Goal: Information Seeking & Learning: Learn about a topic

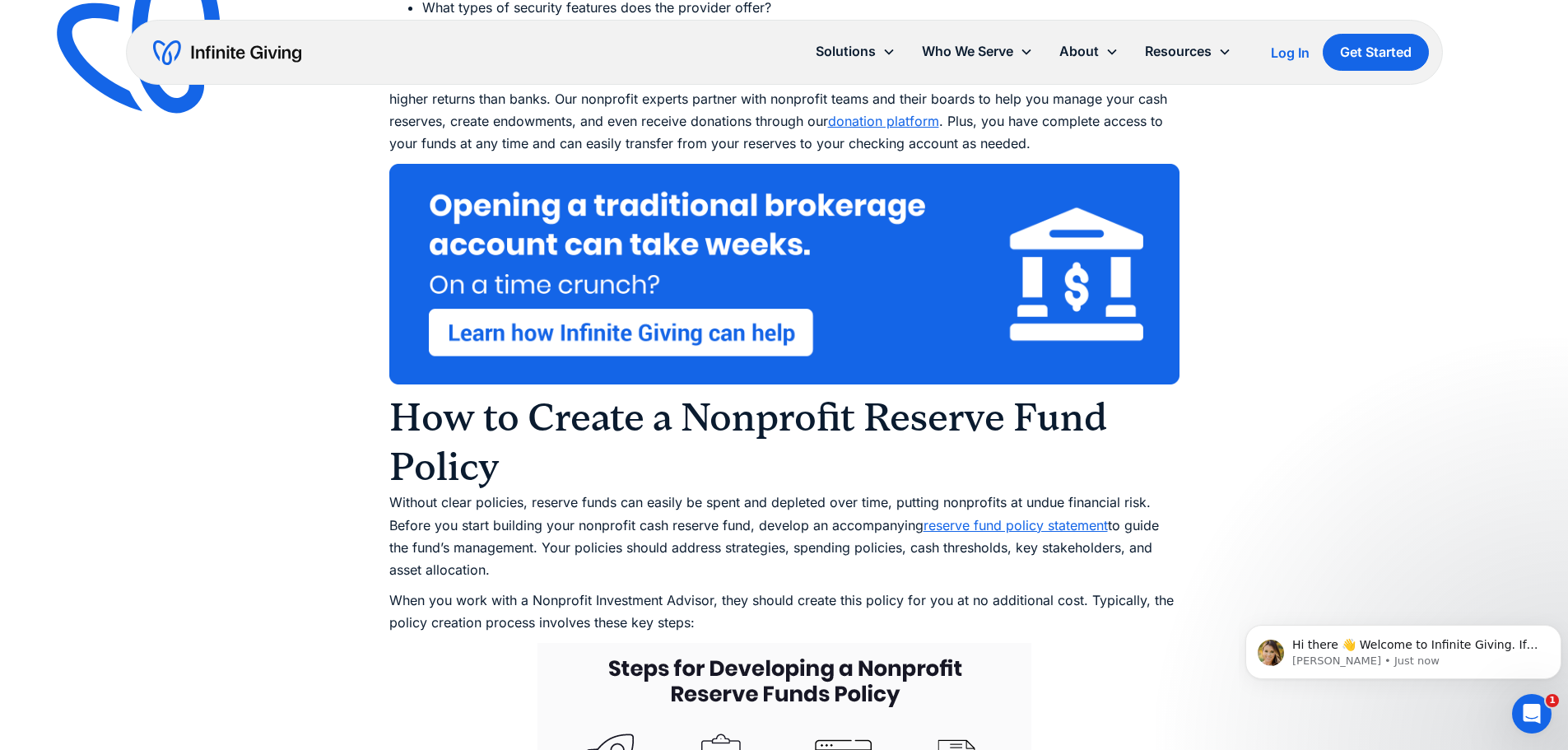
scroll to position [6802, 0]
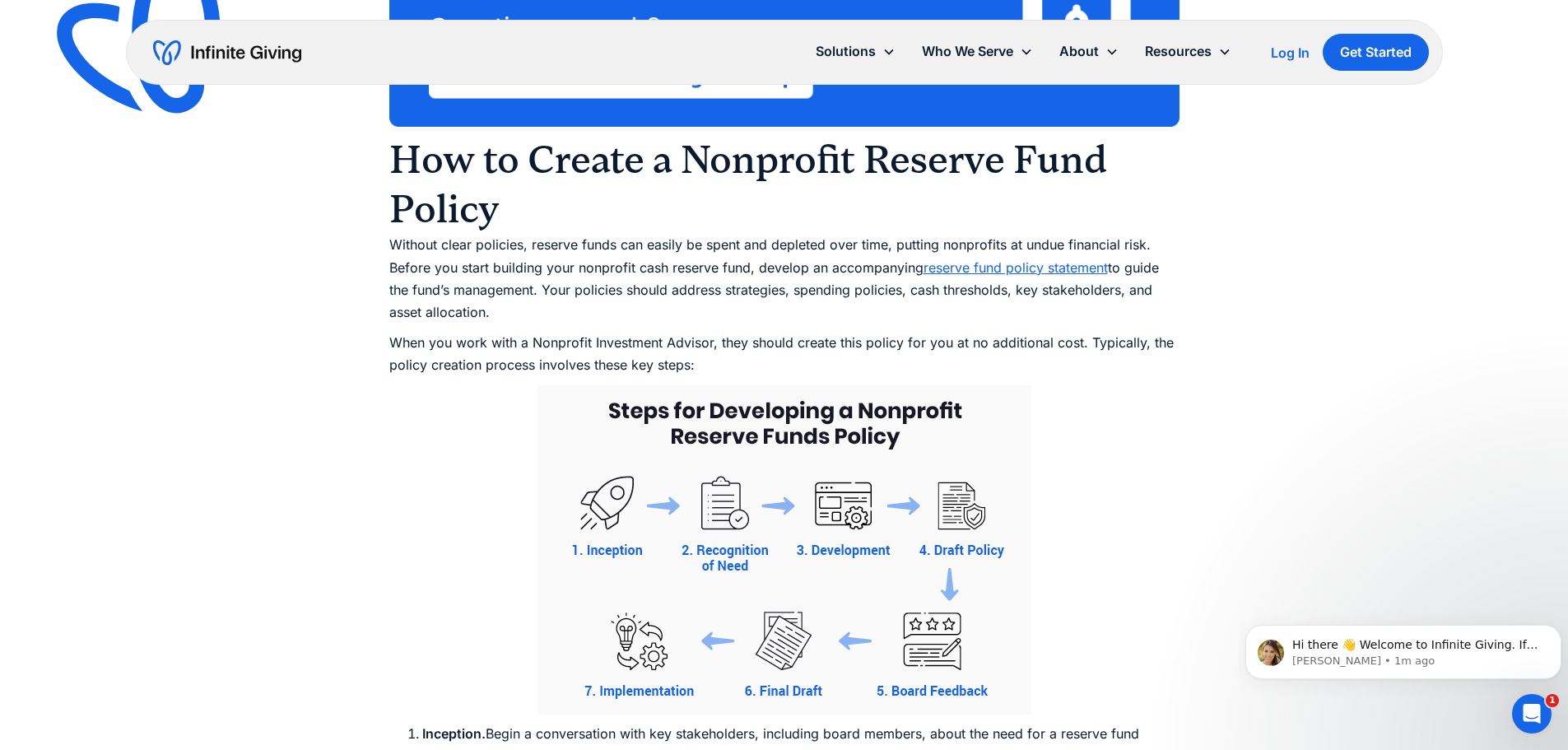
click at [1002, 276] on link "reserve fund policy statement" at bounding box center [1016, 267] width 185 height 17
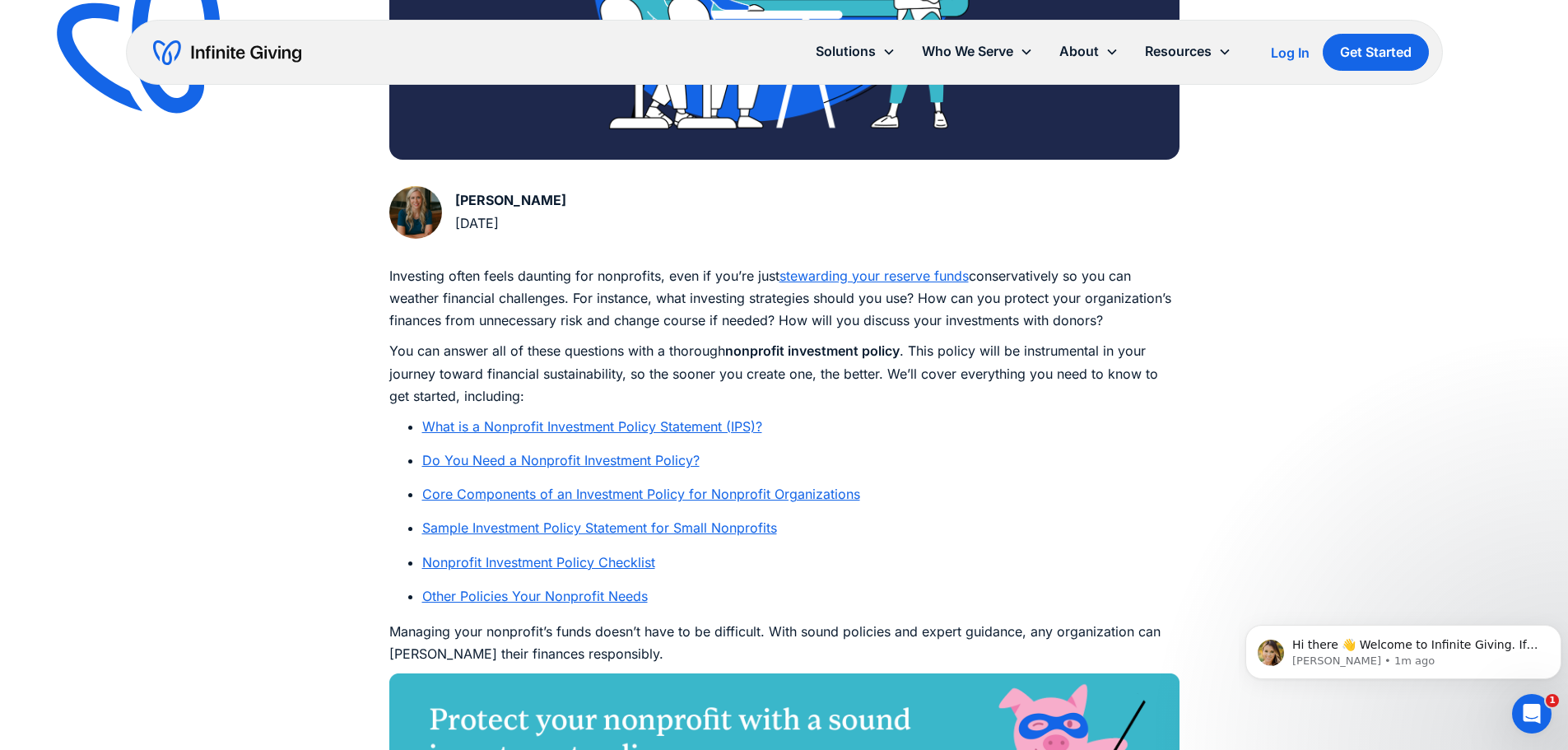
scroll to position [740, 0]
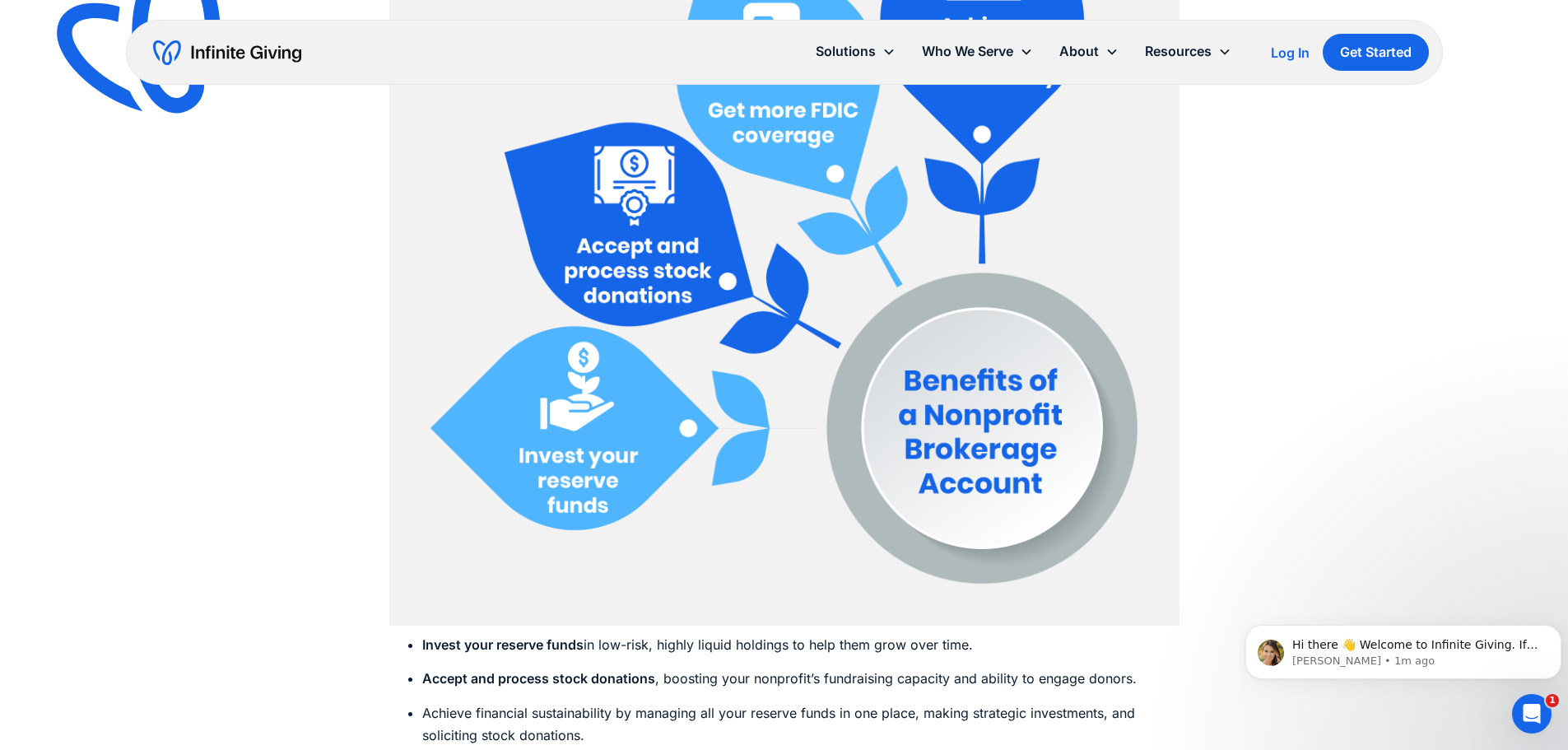
scroll to position [5333, 0]
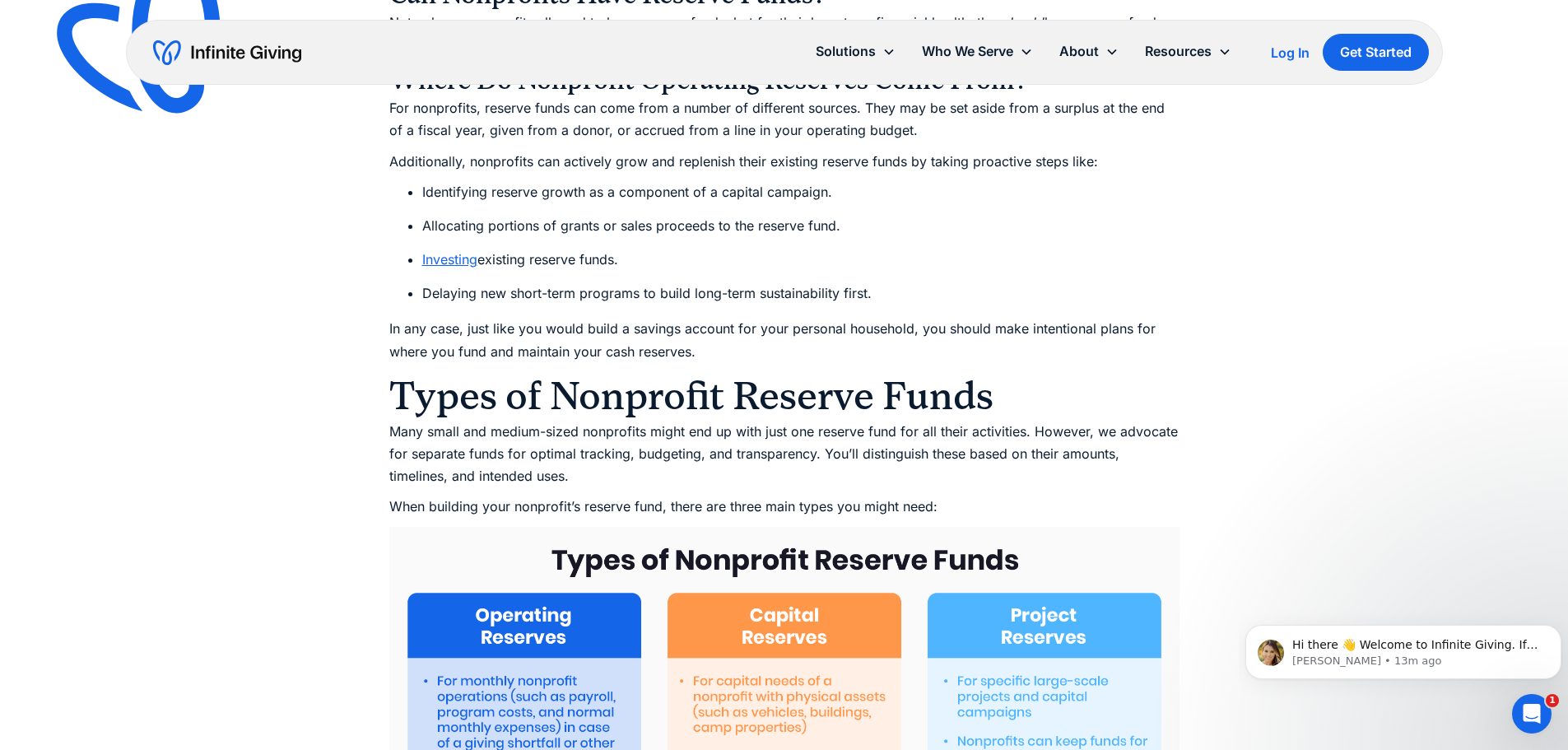
scroll to position [1752, 0]
